Goal: Information Seeking & Learning: Learn about a topic

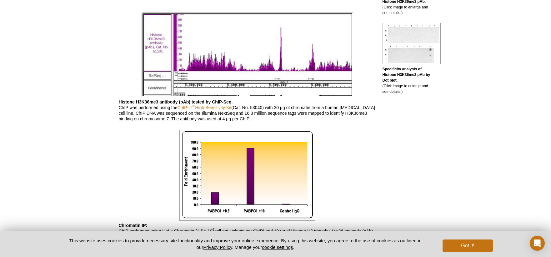
scroll to position [372, 0]
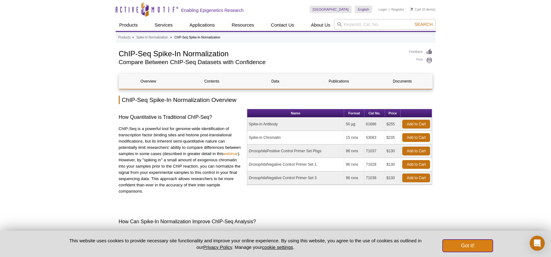
click at [456, 244] on button "Got it!" at bounding box center [468, 246] width 50 height 13
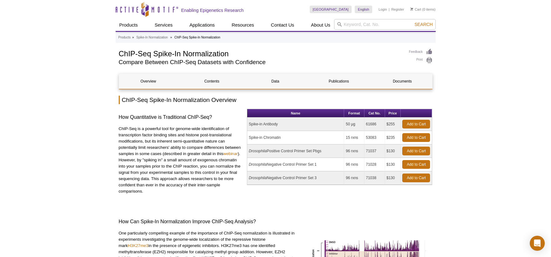
click at [180, 170] on p "ChIP-Seq is a powerful tool for genome-wide identification of transcription fac…" at bounding box center [181, 160] width 124 height 69
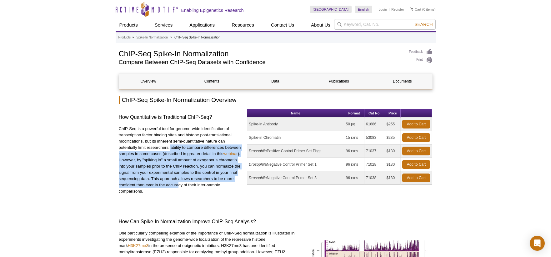
drag, startPoint x: 178, startPoint y: 182, endPoint x: 198, endPoint y: 195, distance: 24.3
click at [179, 188] on p "ChIP-Seq is a powerful tool for genome-wide identification of transcription fac…" at bounding box center [181, 160] width 124 height 69
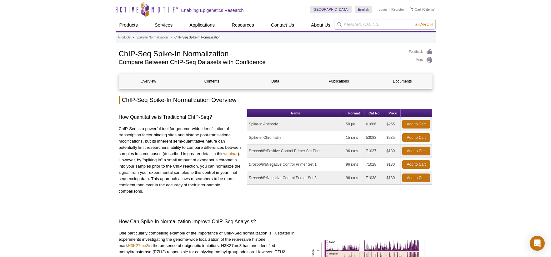
click at [206, 195] on p "ChIP-Seq is a powerful tool for genome-wide identification of transcription fac…" at bounding box center [181, 160] width 124 height 69
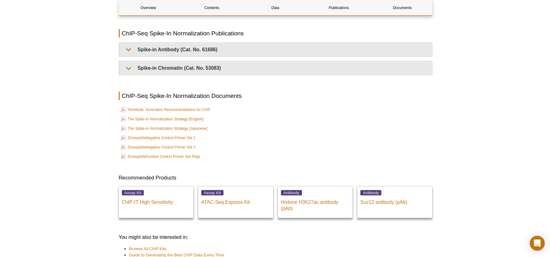
scroll to position [1386, 0]
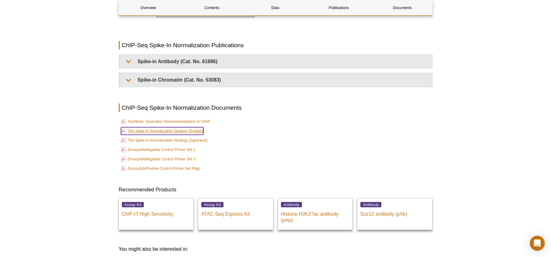
click at [175, 127] on link "The Spike-In Normalization Strategy [English]" at bounding box center [162, 131] width 83 height 8
click at [172, 118] on link "TechNote: Sonication Recommendations for ChIP" at bounding box center [165, 122] width 89 height 8
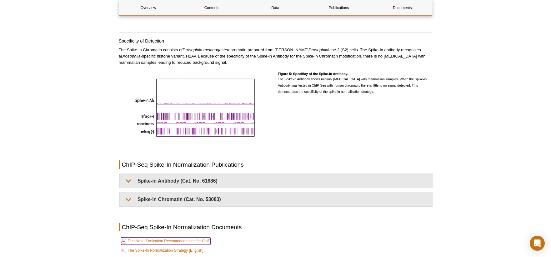
scroll to position [1264, 0]
